Goal: Find specific page/section: Find specific page/section

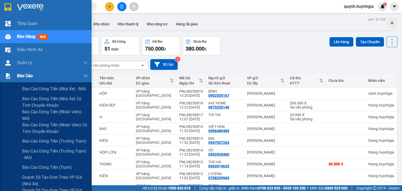
click at [25, 77] on span "Báo cáo" at bounding box center [25, 76] width 16 height 7
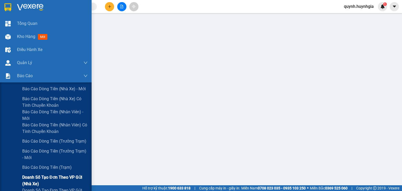
click at [47, 181] on span "Doanh số tạo đơn theo VP gửi (nhà xe)" at bounding box center [54, 180] width 65 height 13
